Goal: Obtain resource: Download file/media

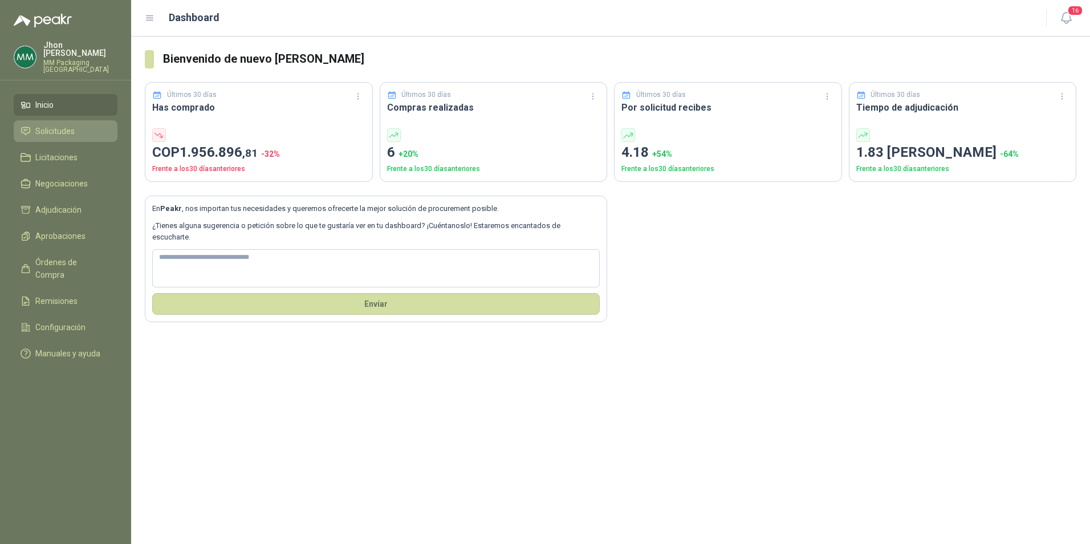
click at [50, 125] on span "Solicitudes" at bounding box center [54, 131] width 39 height 13
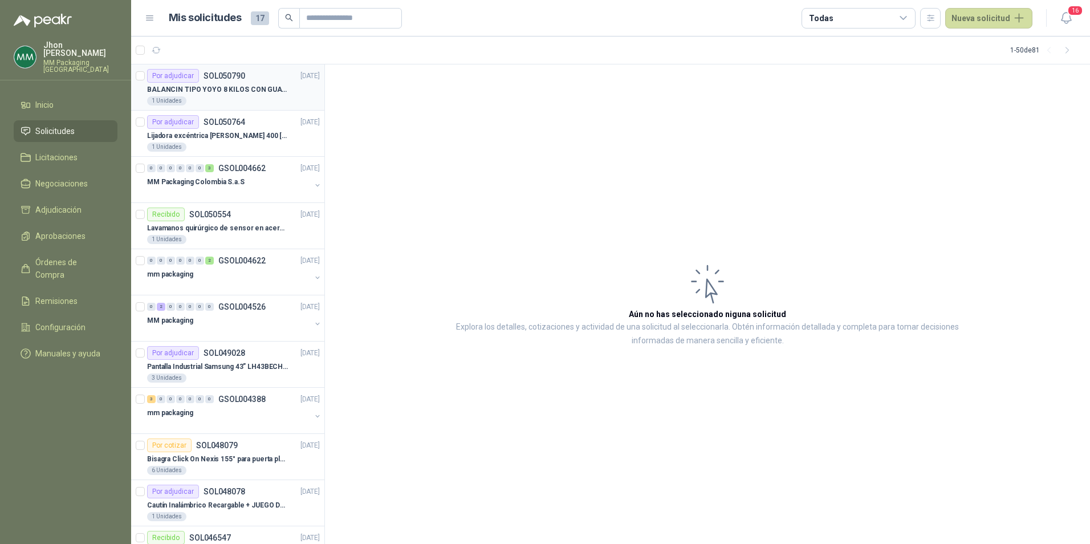
click at [199, 83] on div "BALANCIN TIPO YOYO 8 KILOS CON GUAYA ACERO INOX" at bounding box center [233, 90] width 173 height 14
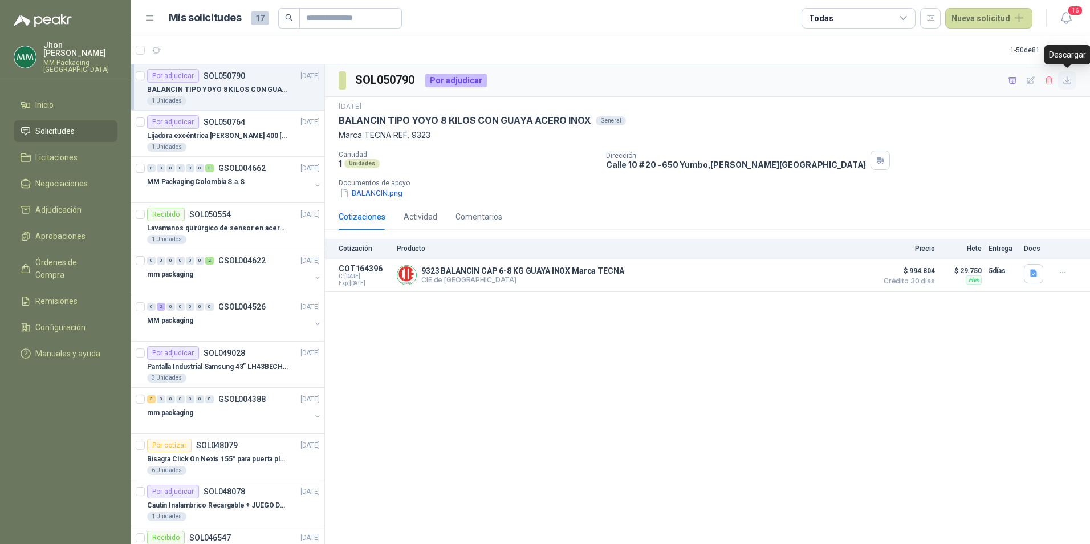
click at [1068, 83] on icon "button" at bounding box center [1068, 81] width 10 height 10
click at [1030, 273] on icon "button" at bounding box center [1034, 274] width 10 height 10
click at [1019, 251] on button "image.png" at bounding box center [1011, 248] width 50 height 12
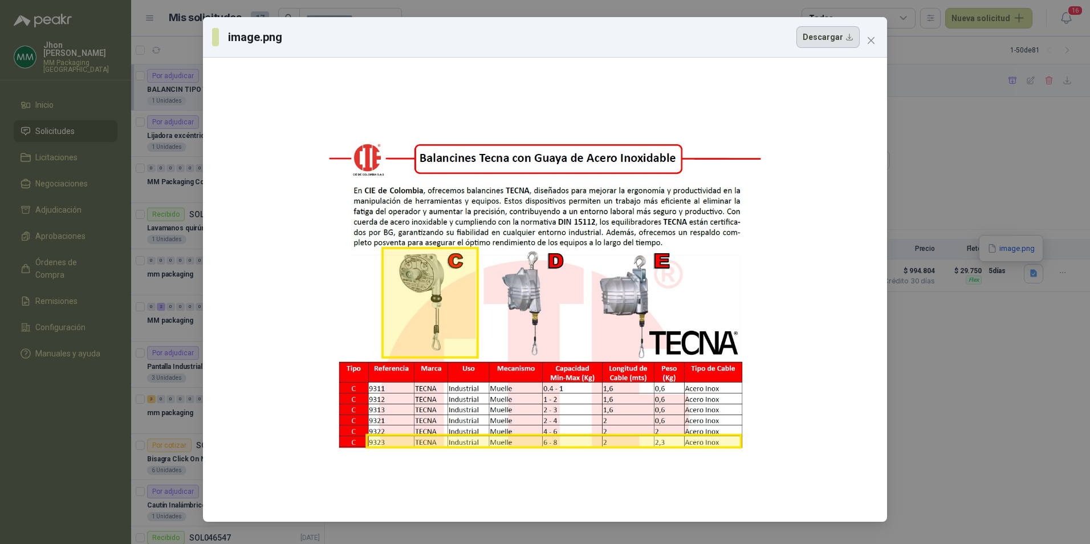
click at [840, 35] on button "Descargar" at bounding box center [828, 37] width 63 height 22
click at [298, 322] on div at bounding box center [545, 289] width 675 height 455
click at [869, 42] on icon "close" at bounding box center [871, 40] width 7 height 7
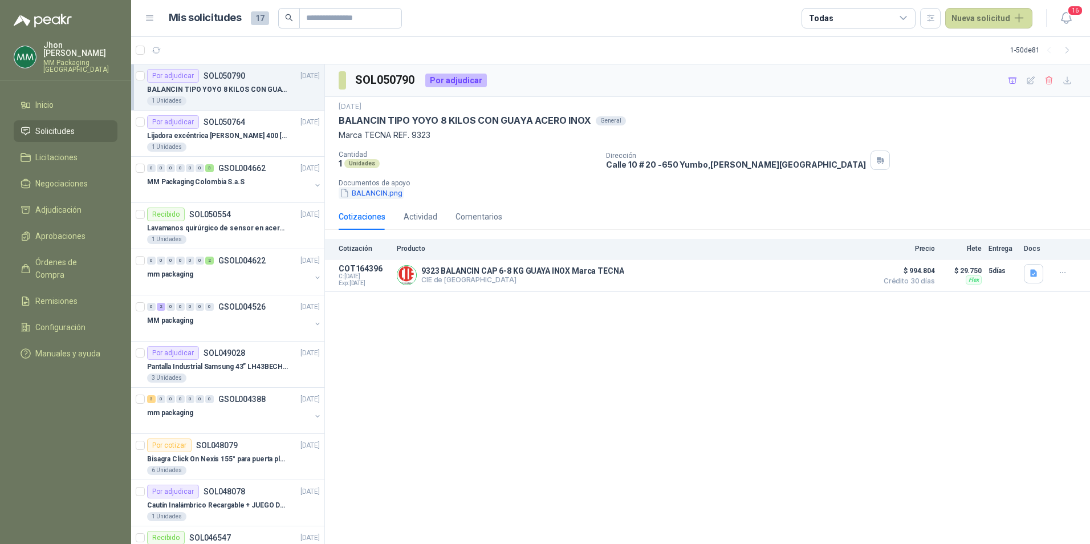
click at [376, 196] on button "BALANCIN.png" at bounding box center [371, 193] width 65 height 12
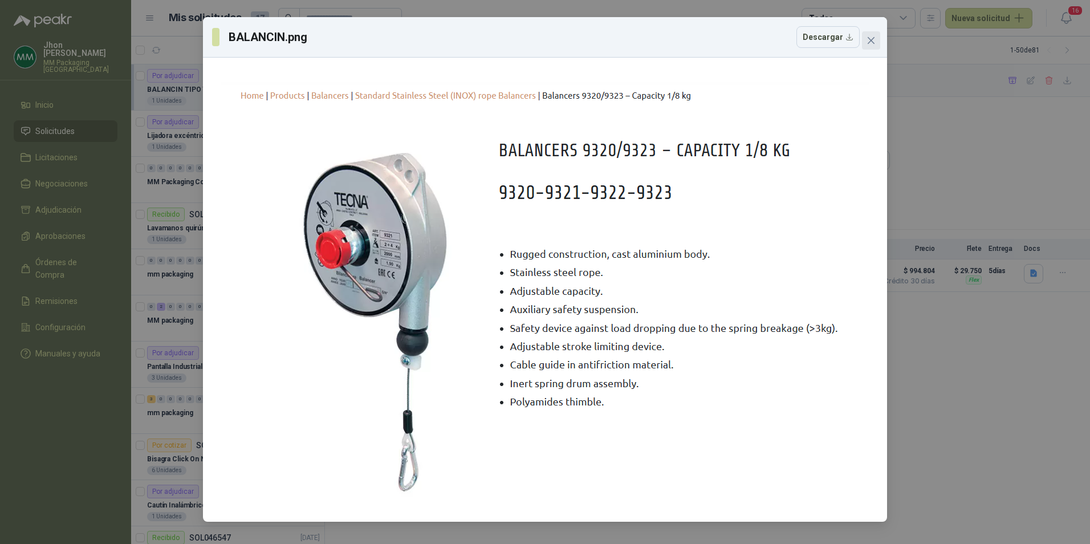
click at [867, 46] on button "Close" at bounding box center [871, 40] width 18 height 18
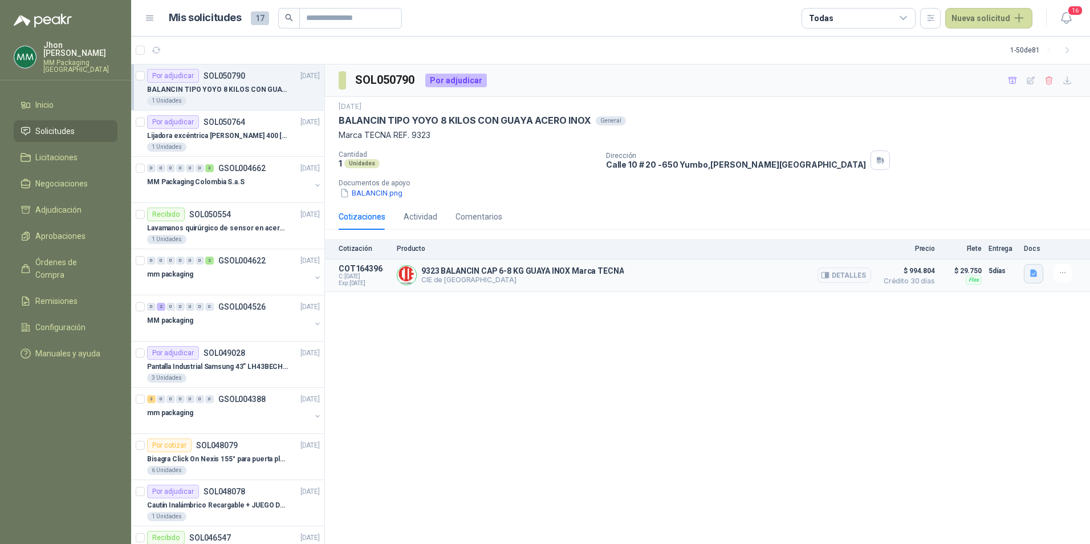
click at [1034, 273] on icon "button" at bounding box center [1033, 273] width 7 height 7
click at [1015, 254] on button "image.png" at bounding box center [1011, 248] width 50 height 12
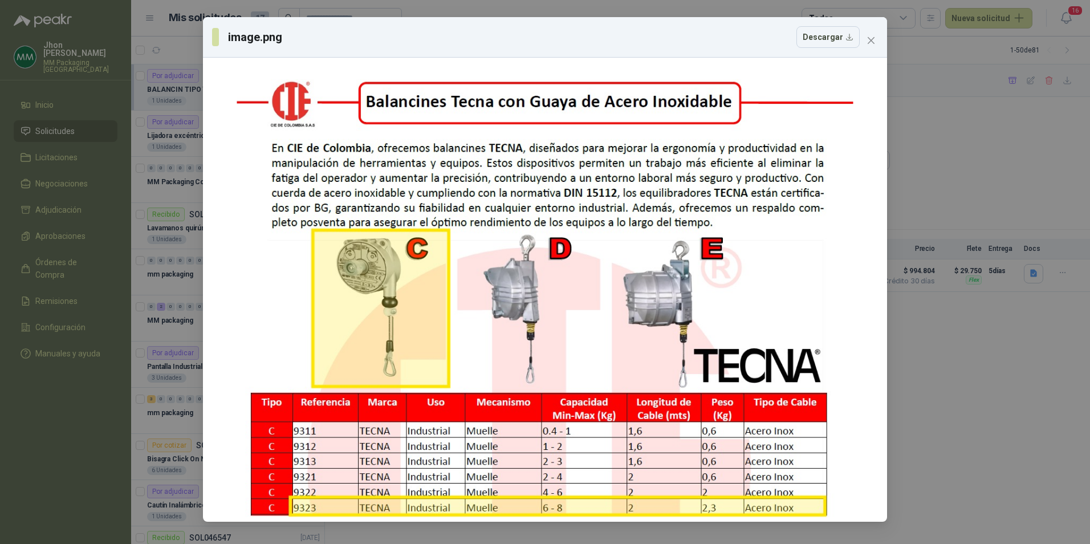
click at [1014, 252] on div "image.png Descargar" at bounding box center [545, 272] width 1090 height 544
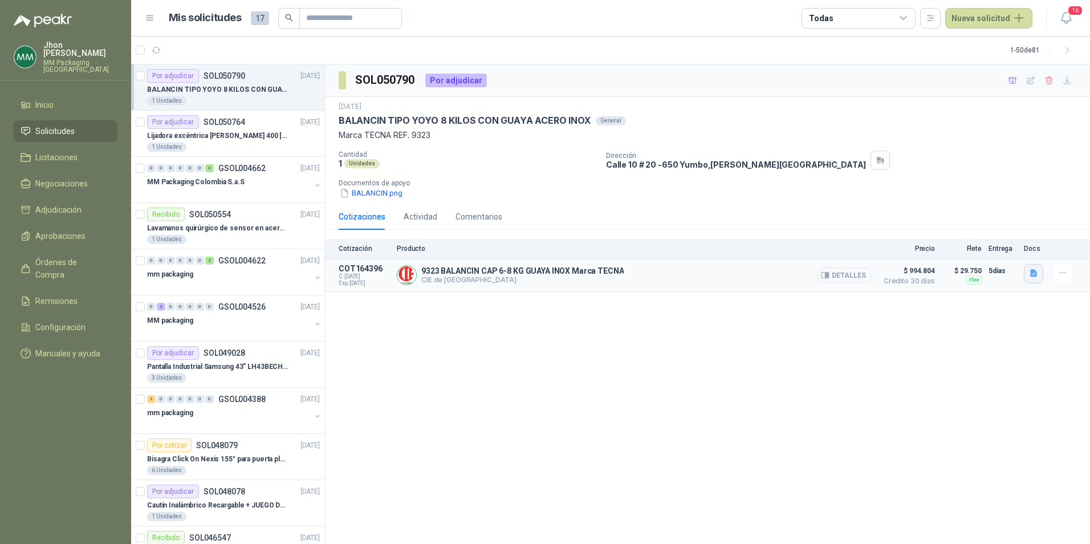
click at [1030, 271] on icon "button" at bounding box center [1034, 274] width 10 height 10
click at [1014, 250] on button "image.png" at bounding box center [1011, 248] width 50 height 12
